Goal: Information Seeking & Learning: Learn about a topic

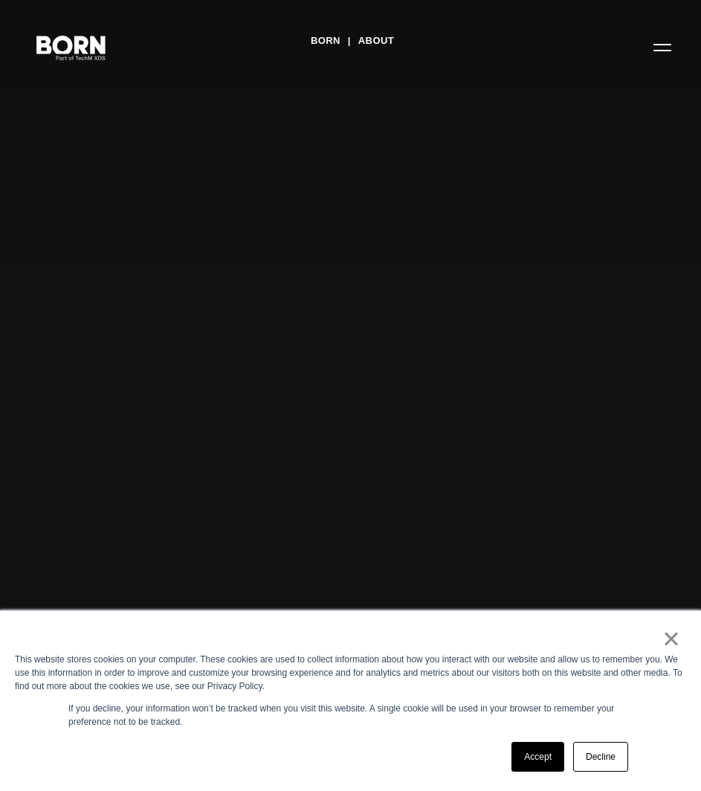
click at [665, 48] on button "Primary Menu" at bounding box center [662, 46] width 36 height 31
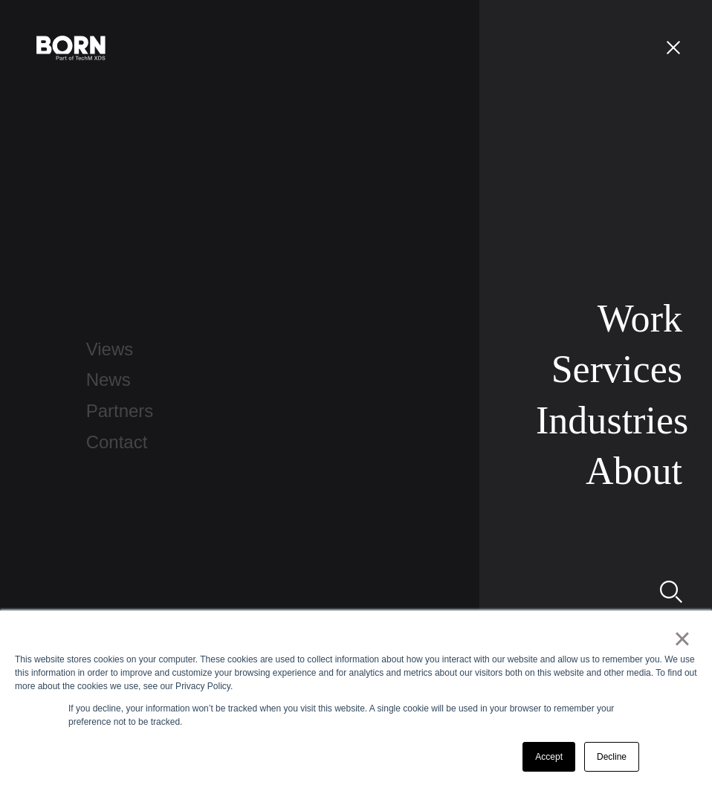
click at [114, 441] on link "Contact" at bounding box center [117, 442] width 62 height 20
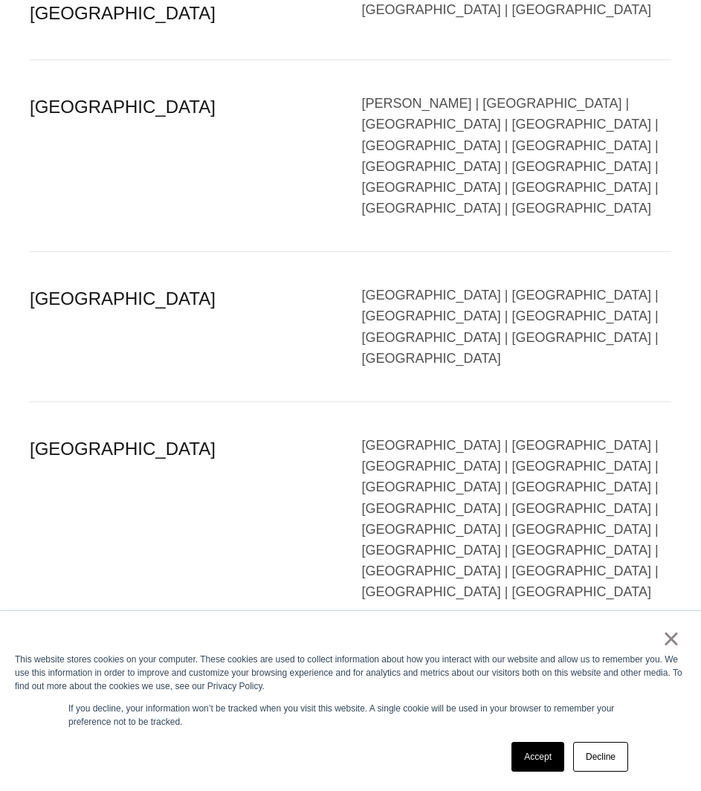
scroll to position [3039, 0]
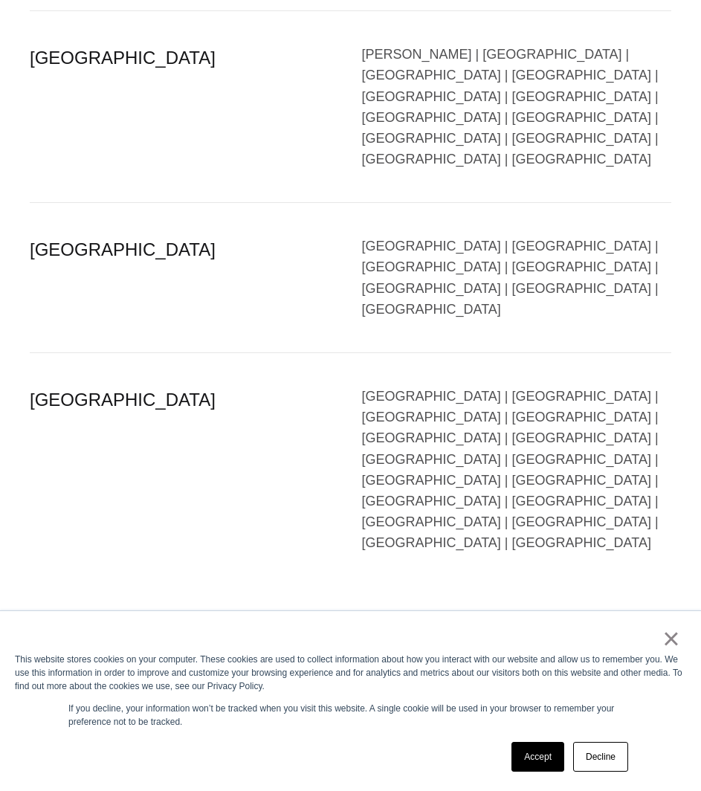
click at [551, 756] on link "Accept" at bounding box center [537, 757] width 53 height 30
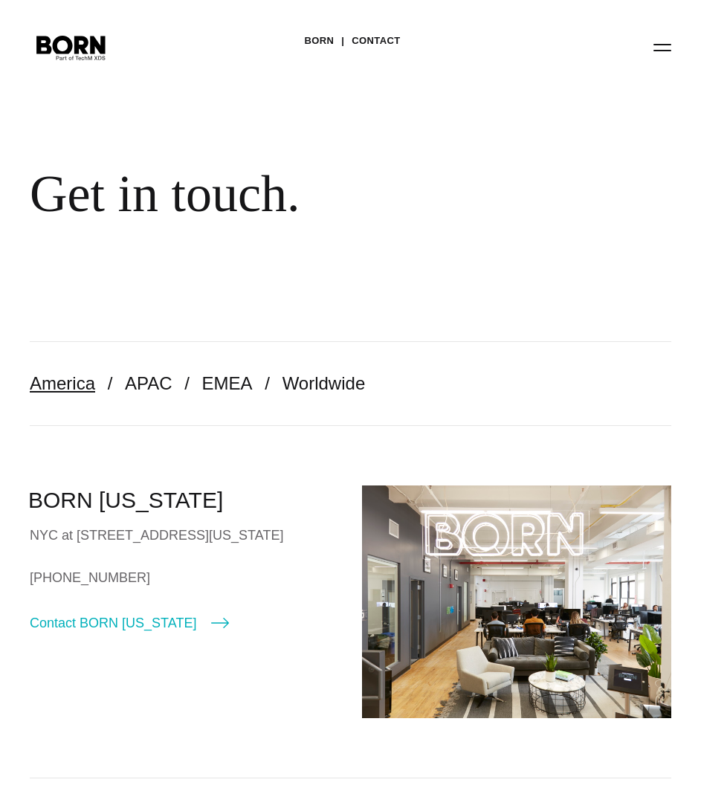
click at [148, 387] on link "APAC" at bounding box center [149, 383] width 48 height 20
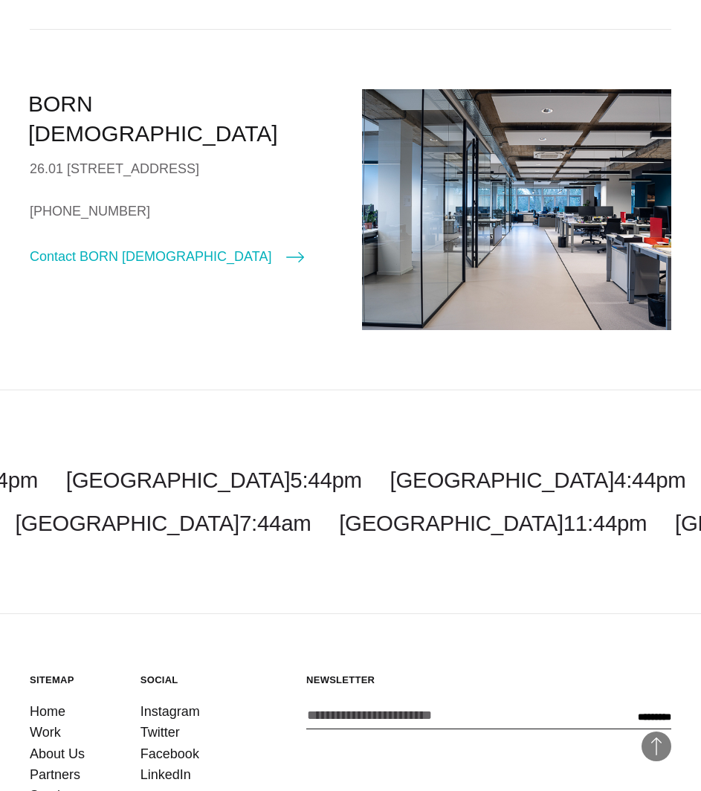
scroll to position [2402, 0]
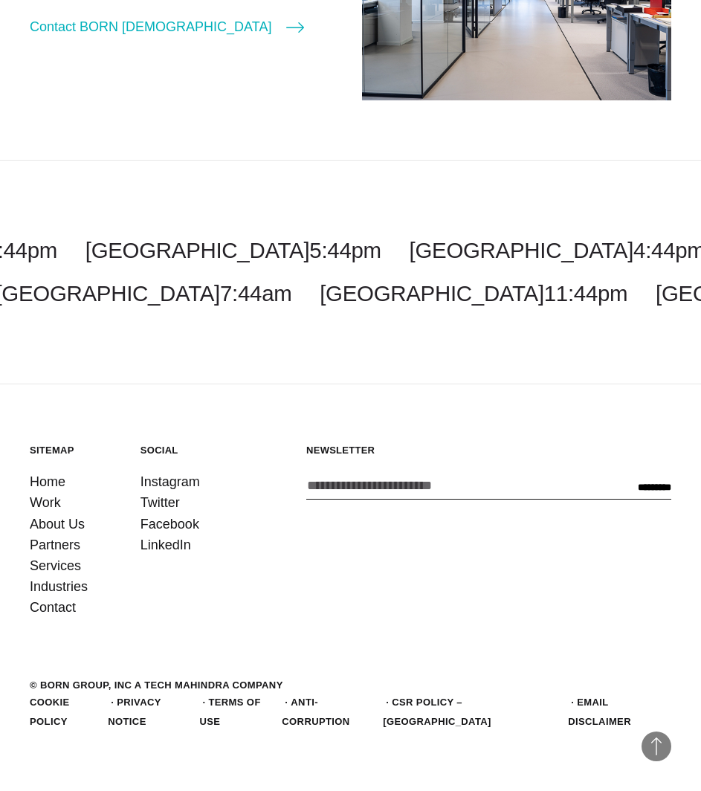
click at [54, 576] on link "Services" at bounding box center [55, 565] width 51 height 21
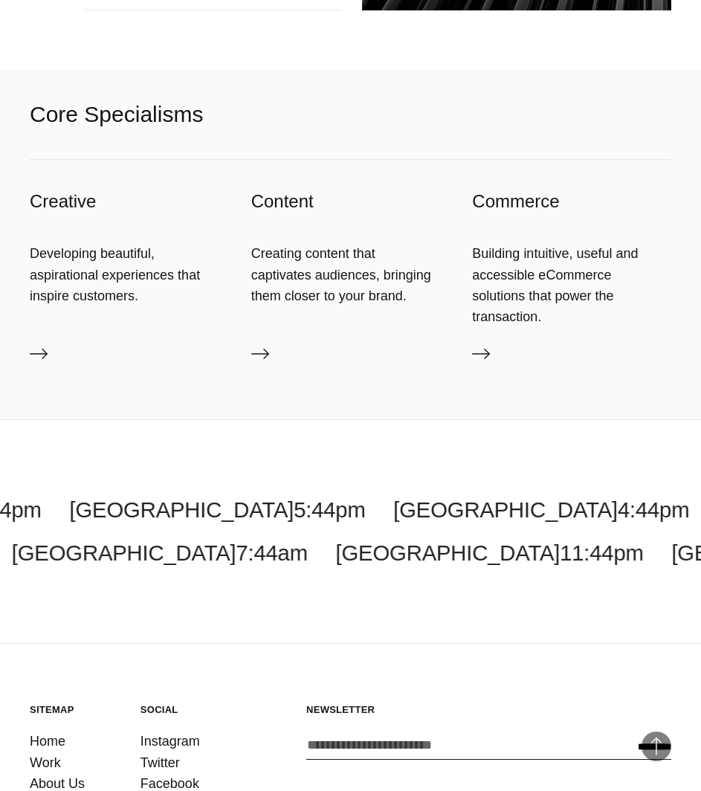
scroll to position [2749, 0]
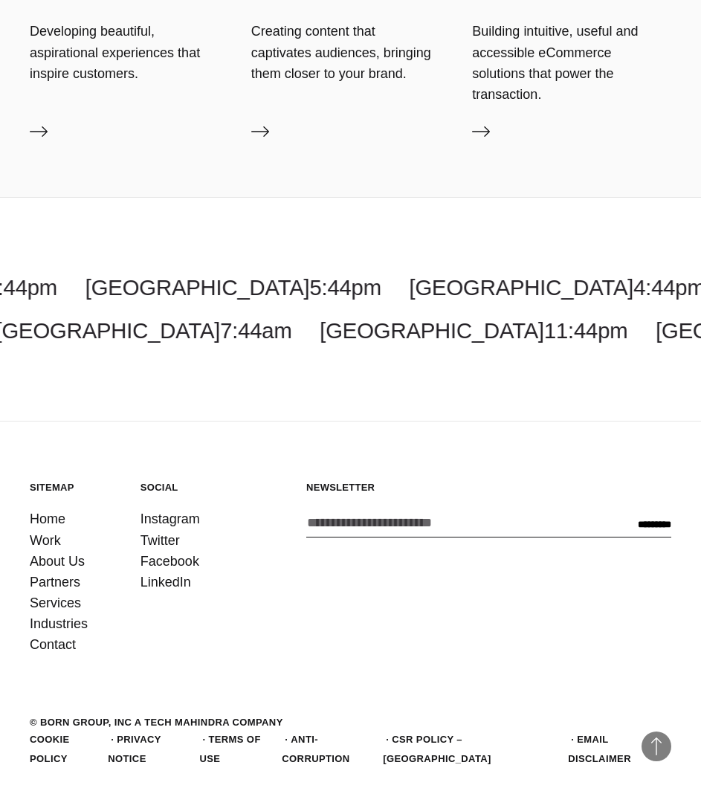
click at [54, 571] on link "Partners" at bounding box center [55, 581] width 51 height 21
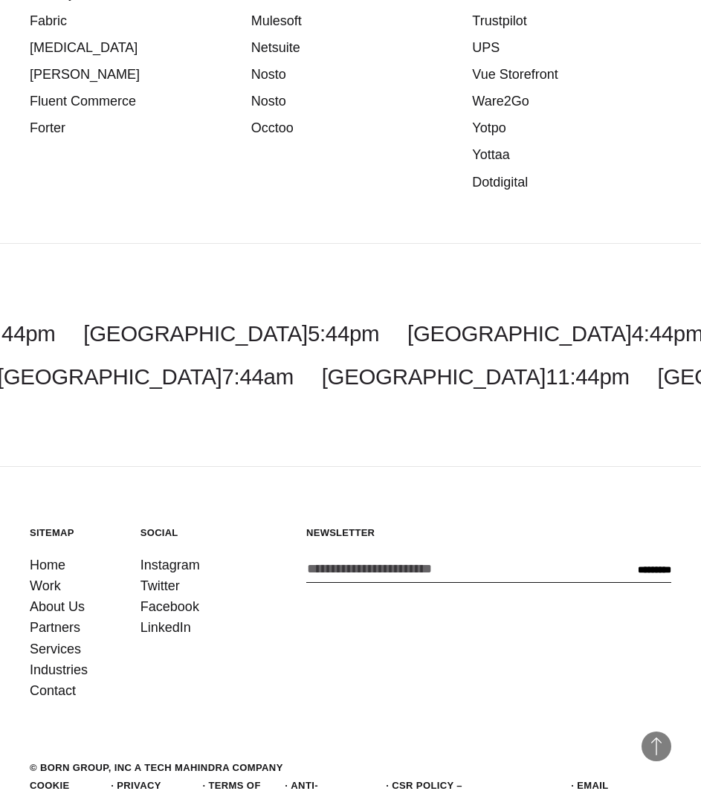
scroll to position [2739, 0]
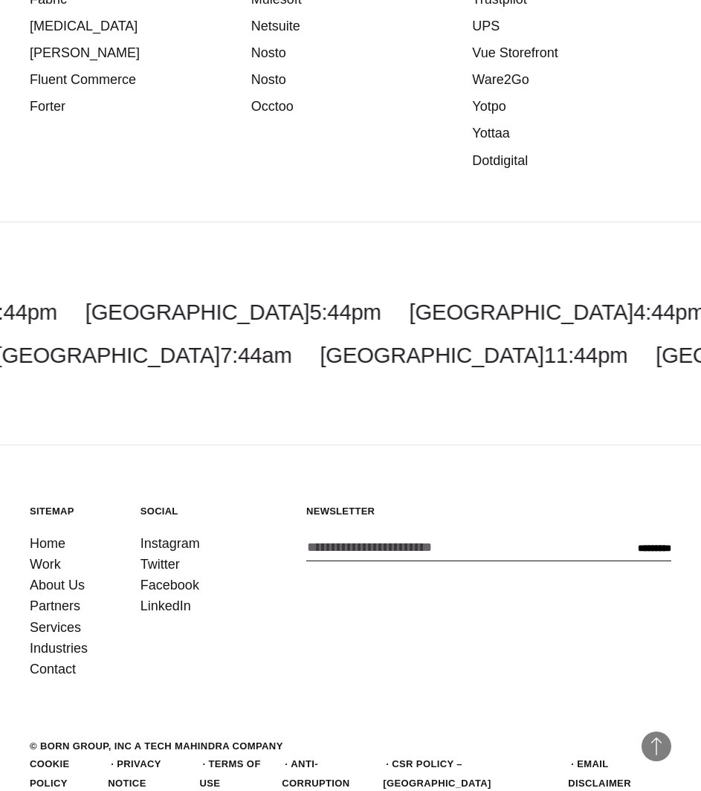
click at [68, 574] on link "About Us" at bounding box center [57, 584] width 55 height 21
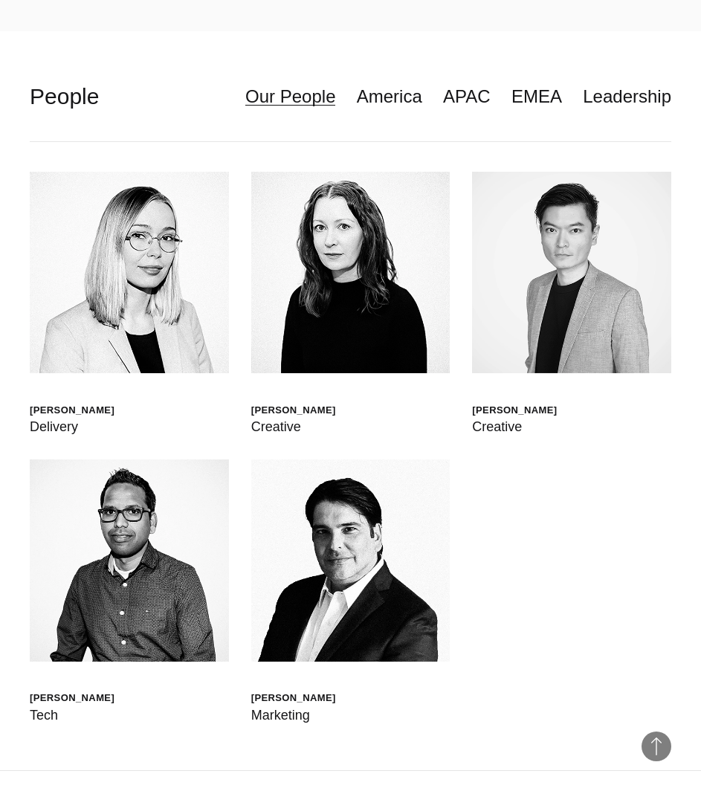
scroll to position [4310, 0]
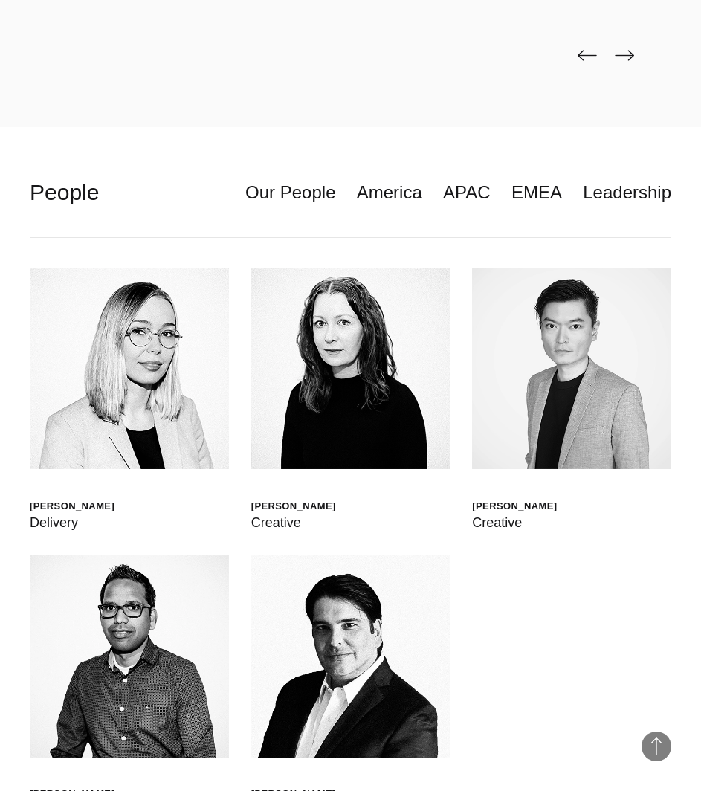
click at [482, 178] on link "APAC" at bounding box center [467, 192] width 48 height 28
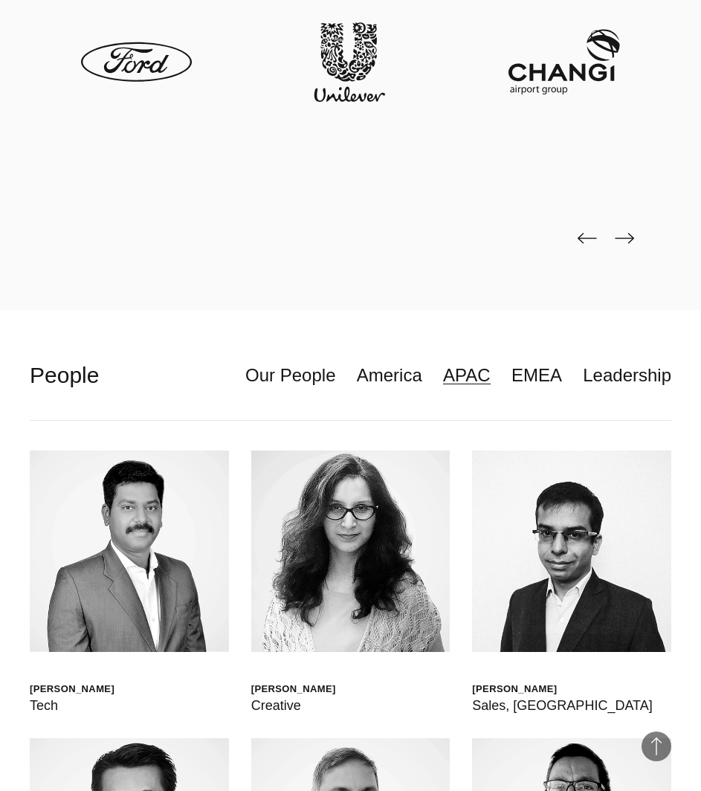
scroll to position [4087, 0]
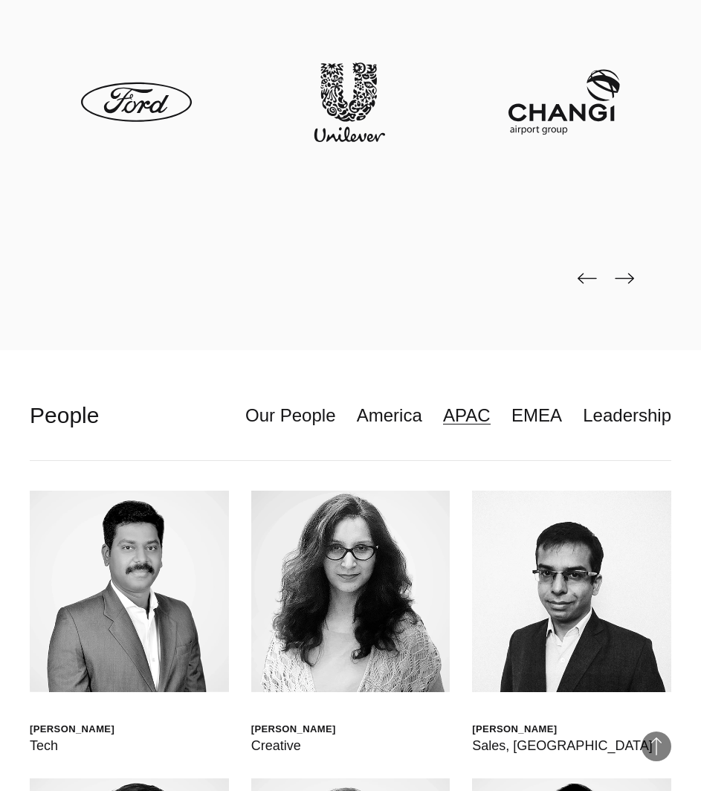
click at [609, 401] on link "Leadership" at bounding box center [627, 415] width 88 height 28
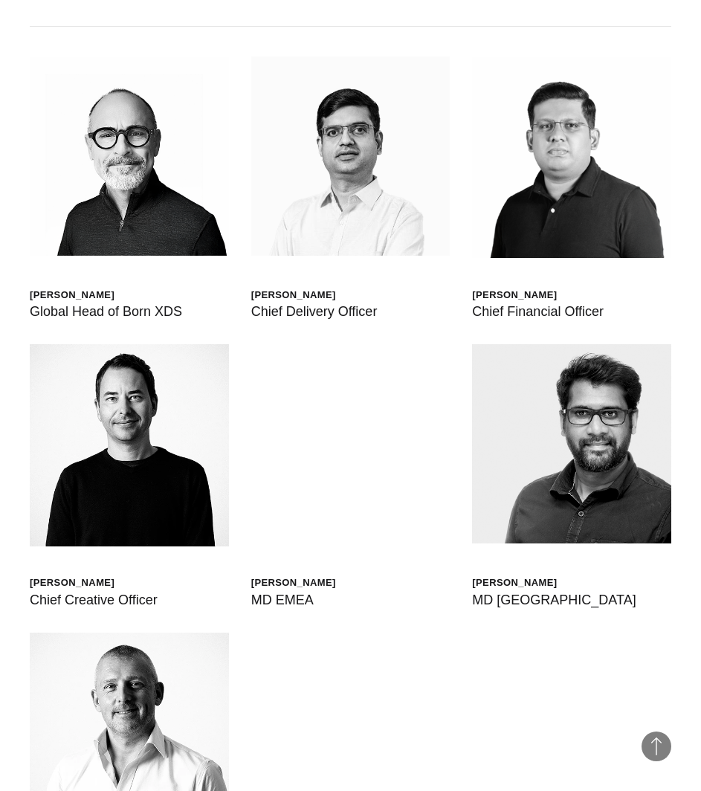
scroll to position [4533, 0]
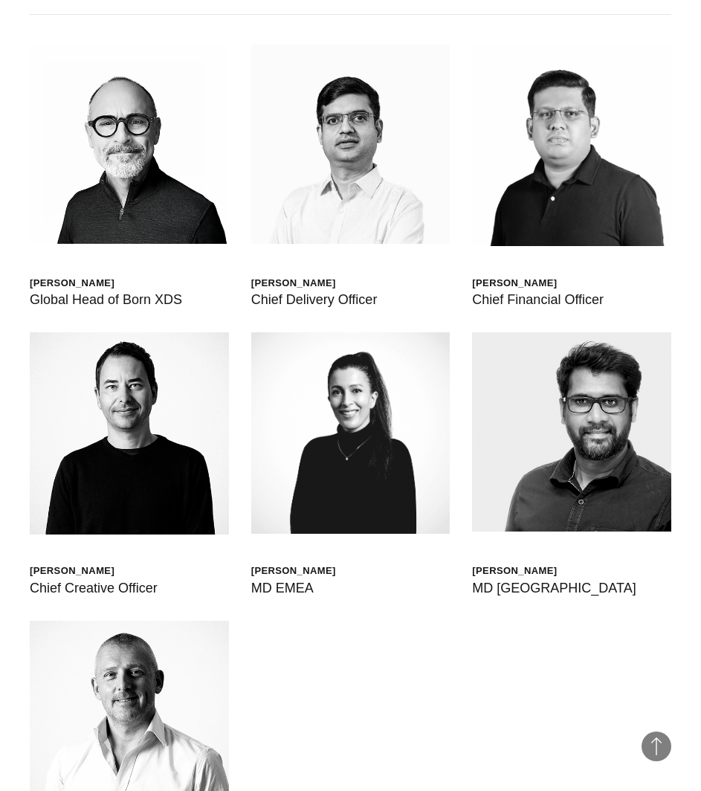
click at [134, 439] on img at bounding box center [129, 432] width 199 height 201
click at [163, 363] on img at bounding box center [129, 432] width 199 height 201
click at [85, 564] on div "[PERSON_NAME]" at bounding box center [94, 570] width 128 height 13
click at [143, 400] on img at bounding box center [129, 432] width 199 height 201
drag, startPoint x: 182, startPoint y: 432, endPoint x: 157, endPoint y: 431, distance: 25.3
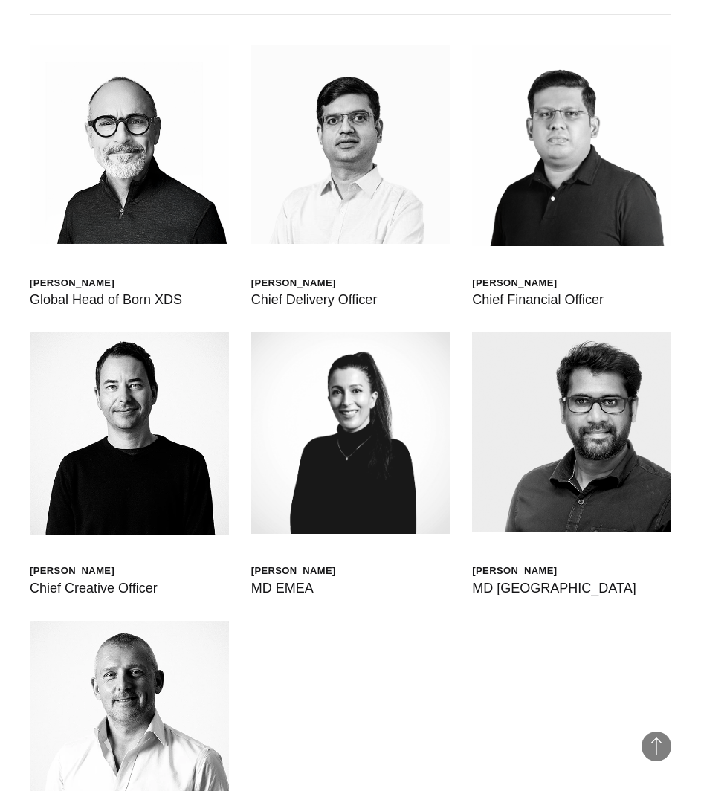
click at [157, 431] on img at bounding box center [129, 432] width 199 height 201
click at [0, 0] on img at bounding box center [0, 0] width 0 height 0
